Goal: Task Accomplishment & Management: Manage account settings

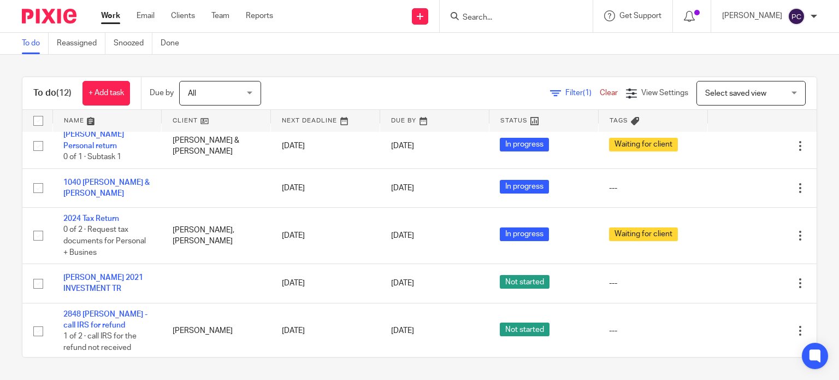
scroll to position [331, 0]
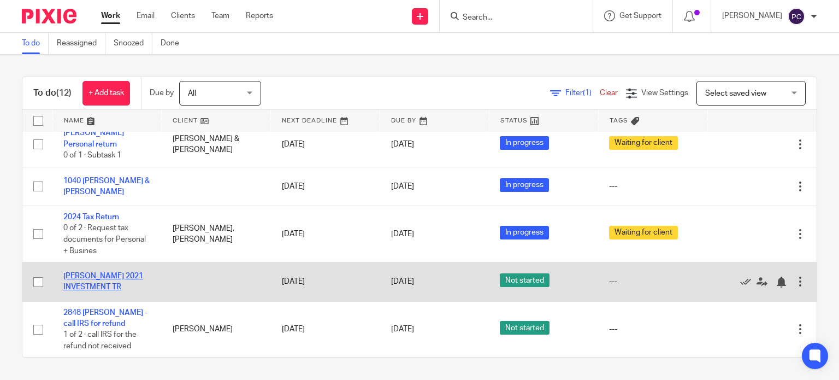
click at [93, 283] on link "[PERSON_NAME] 2021 INVESTMENT TR" at bounding box center [103, 281] width 80 height 19
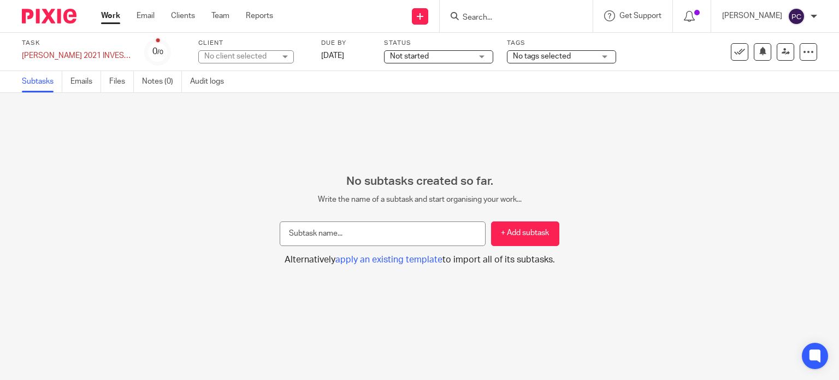
click at [108, 54] on div "PHILLIP CHEN LEE 2021 INVESTMENT TR Save PHILLIP CHEN LEE 2021 INVESTMENT TR" at bounding box center [76, 55] width 109 height 11
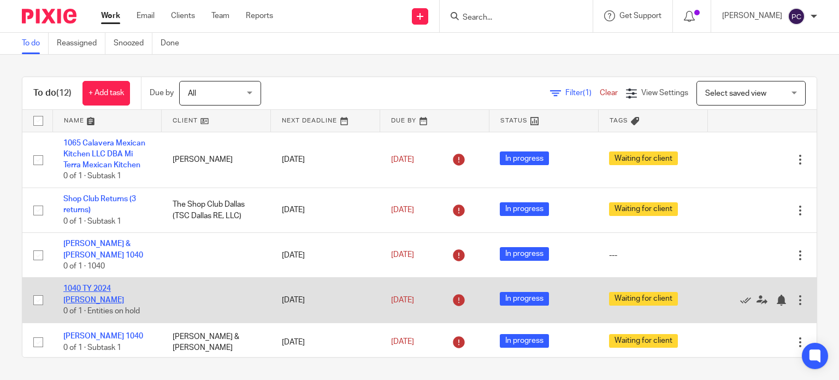
click at [107, 301] on link "1040 TY 2024 [PERSON_NAME]" at bounding box center [93, 294] width 61 height 19
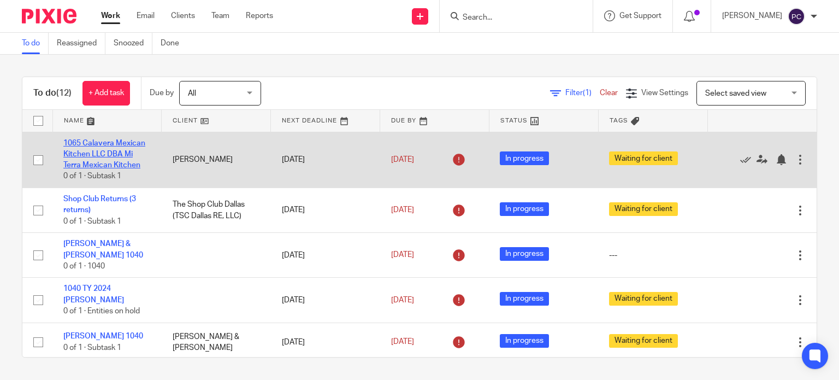
click at [94, 157] on link "1065 Calavera Mexican Kitchen LLC DBA Mi Terra Mexican Kitchen" at bounding box center [104, 154] width 82 height 30
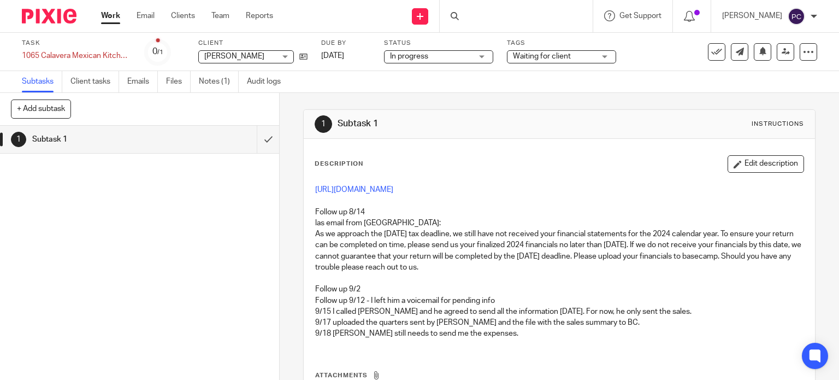
click at [69, 57] on div "1065 Calavera Mexican Kitchen LLC DBA Mi Terra Mexican Kitchen Save 1065 Calave…" at bounding box center [76, 55] width 109 height 11
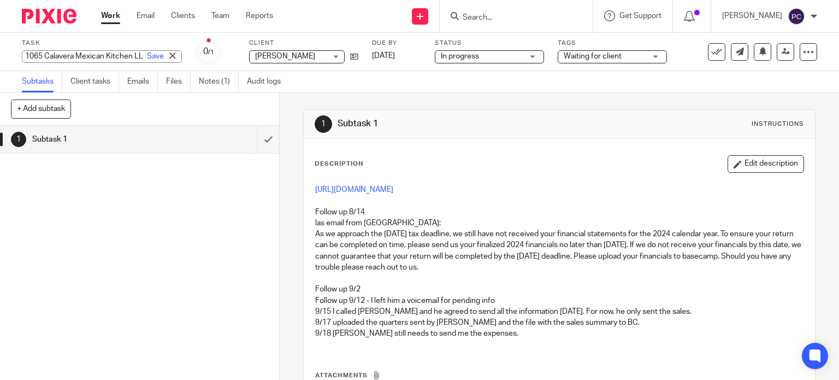
click at [113, 10] on link "Work" at bounding box center [110, 15] width 19 height 11
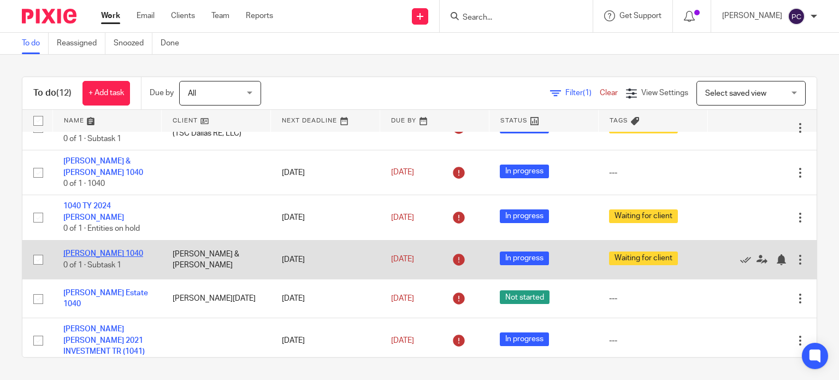
scroll to position [109, 0]
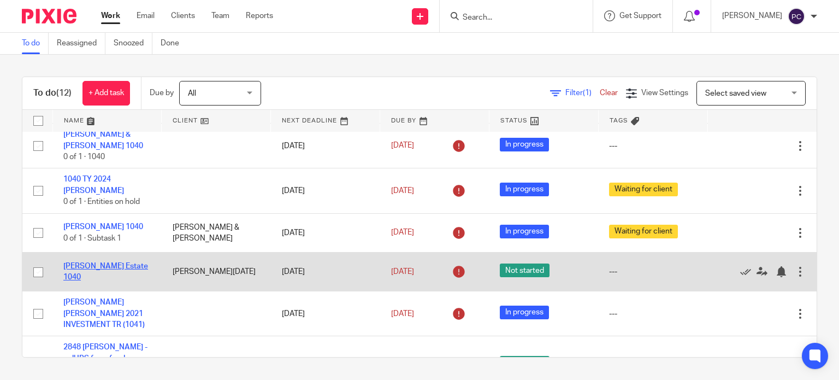
click at [85, 266] on link "[PERSON_NAME] Estate 1040" at bounding box center [105, 271] width 85 height 19
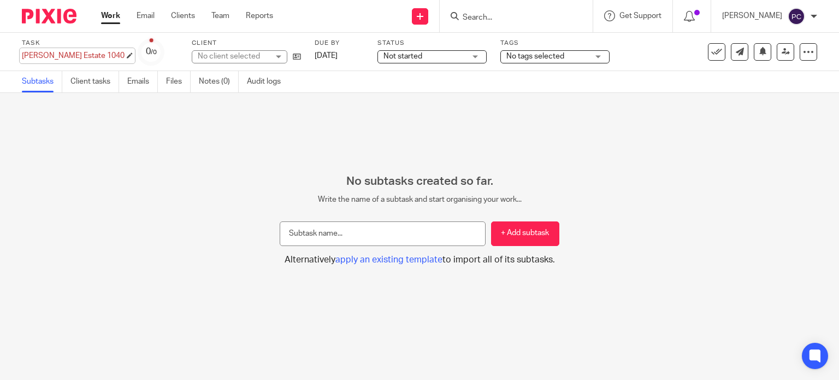
click at [90, 58] on div "Hideko Fujiwara Estate 1040 Save Hideko Fujiwara Estate 1040" at bounding box center [73, 55] width 103 height 11
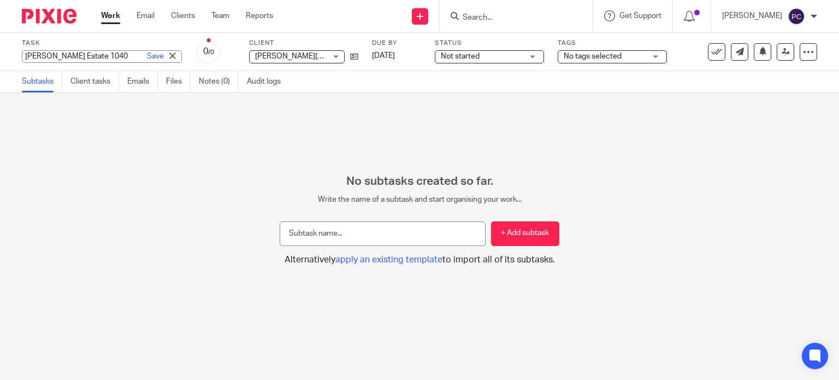
click at [105, 19] on link "Work" at bounding box center [110, 15] width 19 height 11
